Goal: Obtain resource: Obtain resource

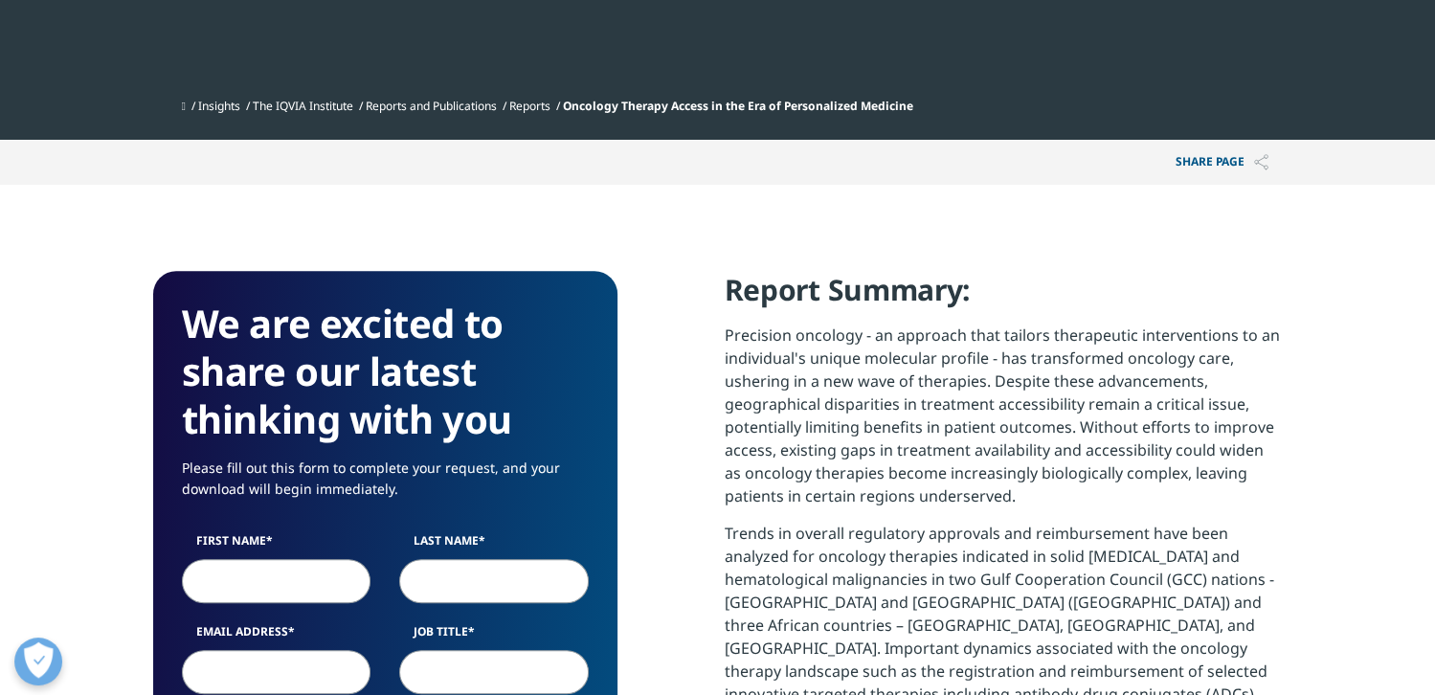
scroll to position [1879, 1130]
click at [256, 573] on input "First Name" at bounding box center [277, 581] width 190 height 44
type input "[PERSON_NAME]"
type input "[EMAIL_ADDRESS][DOMAIN_NAME]"
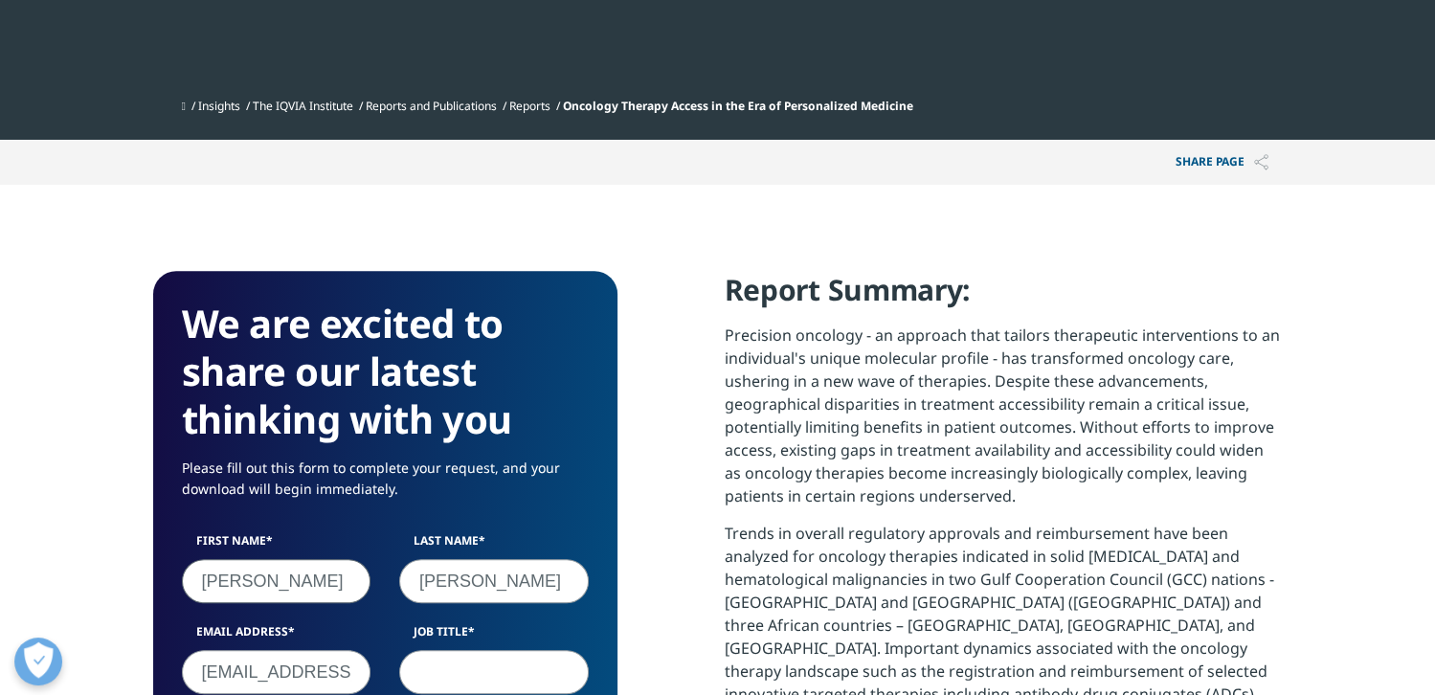
type input "Katmai Pharmaceuticals Inc"
select select "[GEOGRAPHIC_DATA]"
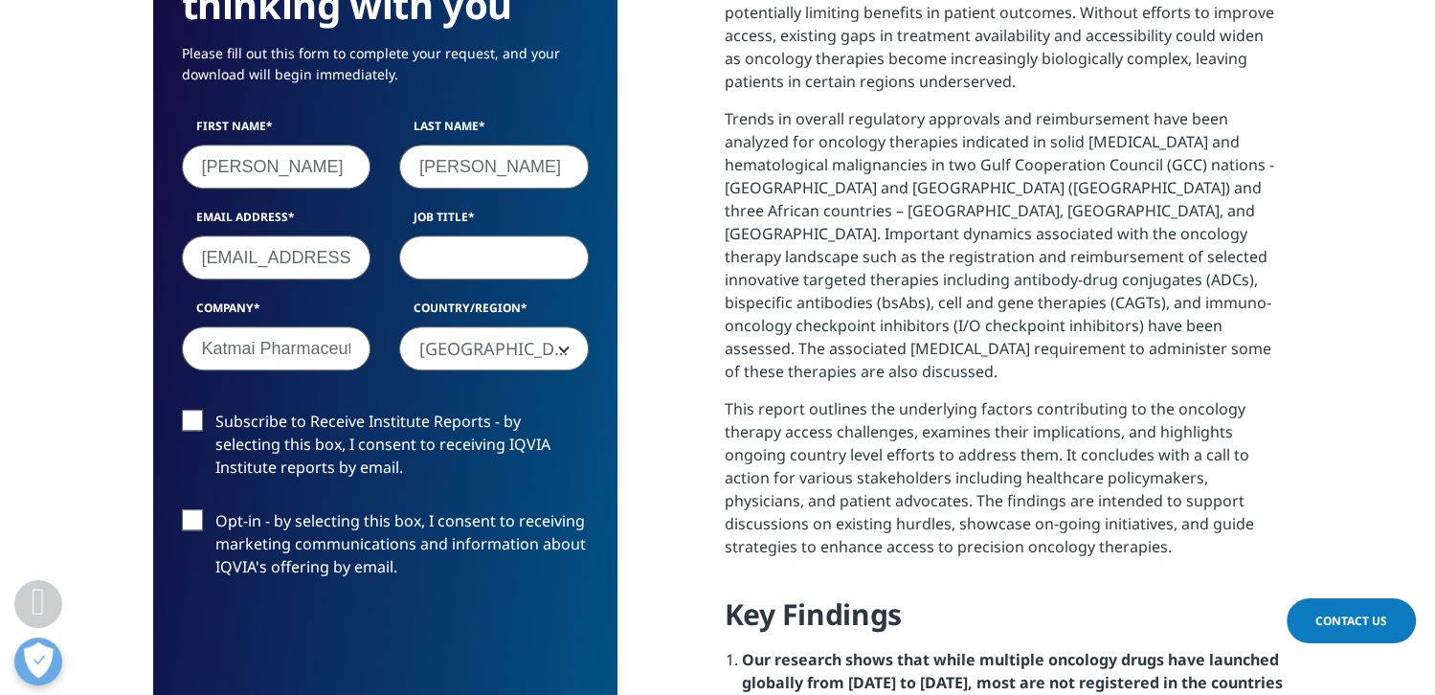
click at [453, 258] on input "Job Title" at bounding box center [494, 258] width 190 height 44
type input "President"
click at [202, 420] on label "Subscribe to Receive Institute Reports - by selecting this box, I consent to re…" at bounding box center [385, 449] width 407 height 79
click at [215, 410] on input "Subscribe to Receive Institute Reports - by selecting this box, I consent to re…" at bounding box center [215, 410] width 0 height 0
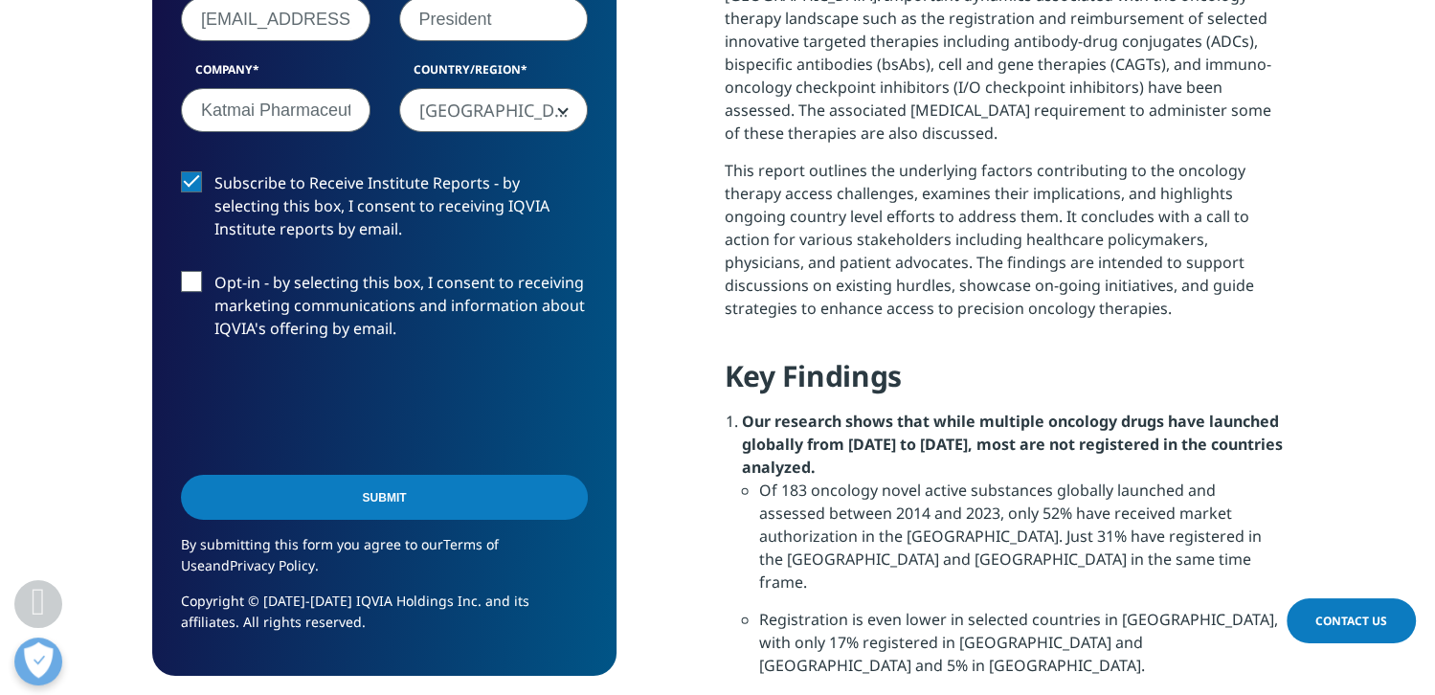
scroll to position [1372, 0]
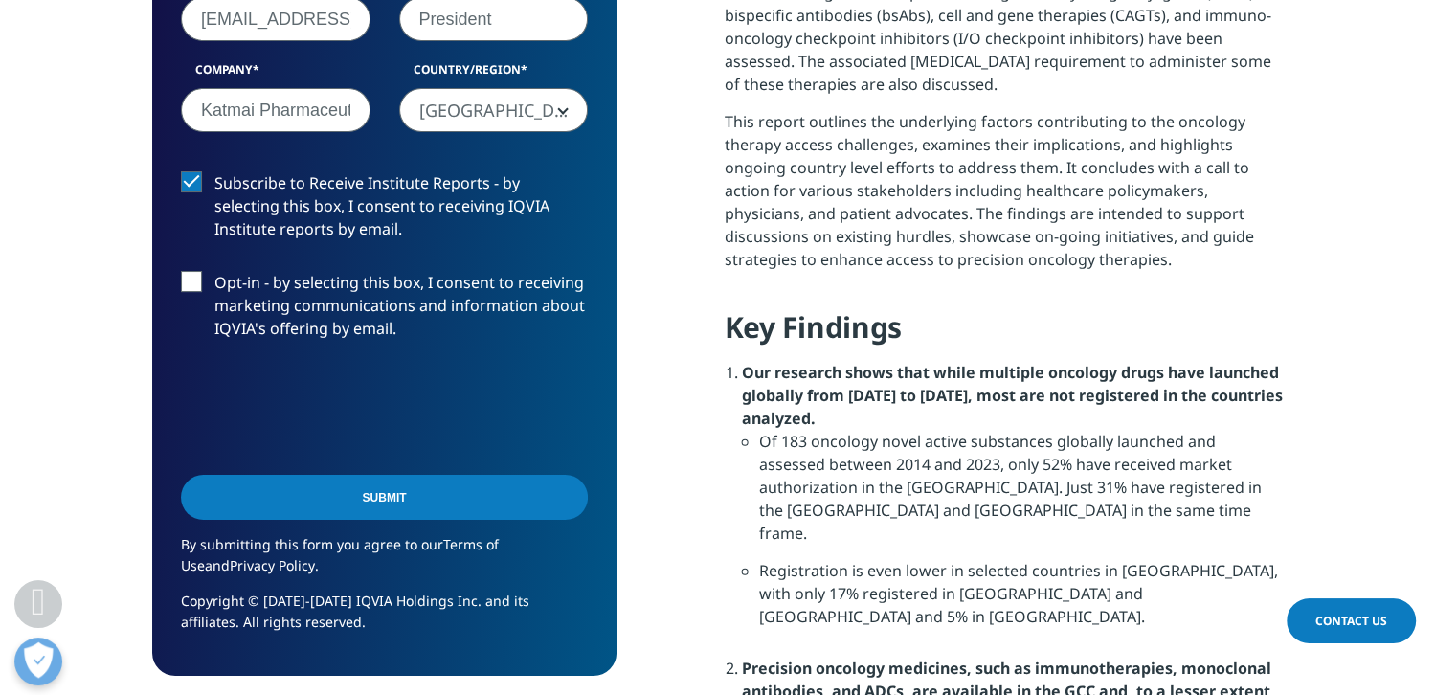
click at [387, 497] on input "Submit" at bounding box center [384, 497] width 407 height 45
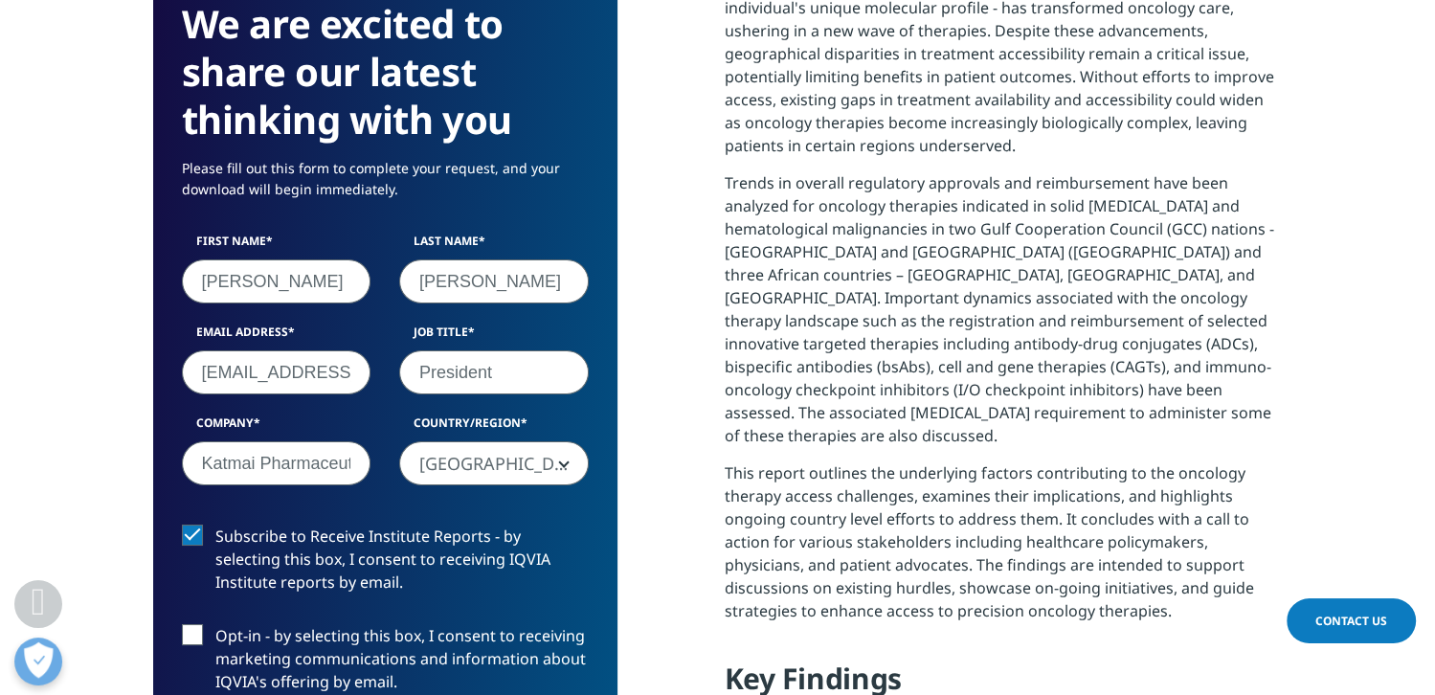
scroll to position [10, 10]
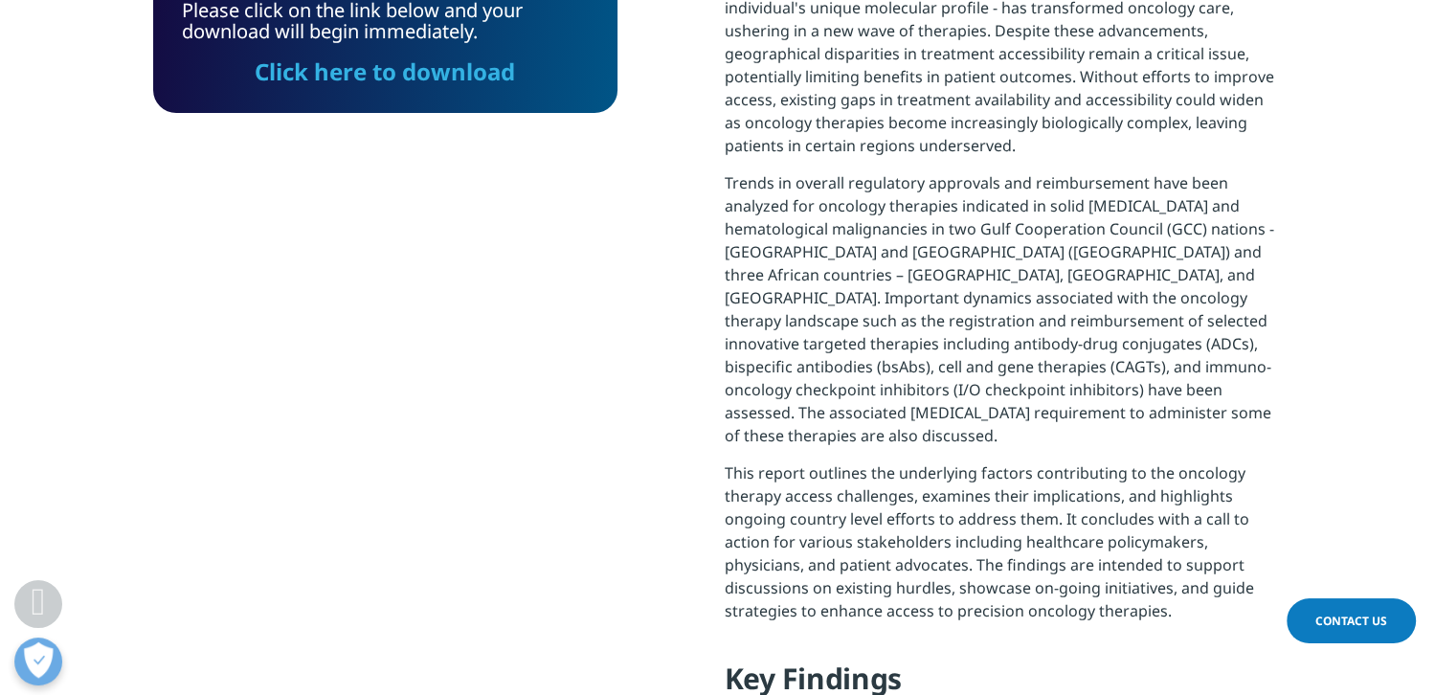
click at [370, 70] on link "Click here to download" at bounding box center [385, 72] width 260 height 32
